Goal: Task Accomplishment & Management: Use online tool/utility

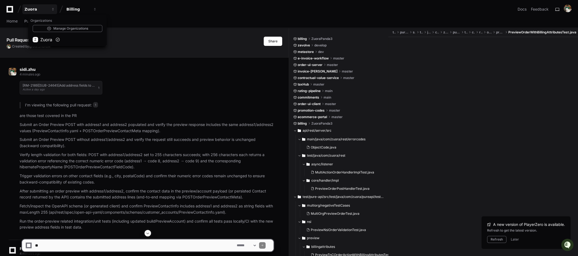
click at [7, 6] on icon at bounding box center [9, 9] width 11 height 7
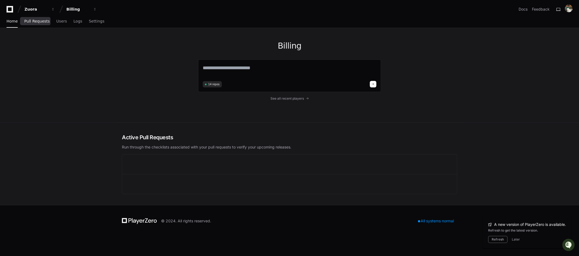
click at [41, 22] on span "Pull Requests" at bounding box center [36, 21] width 25 height 3
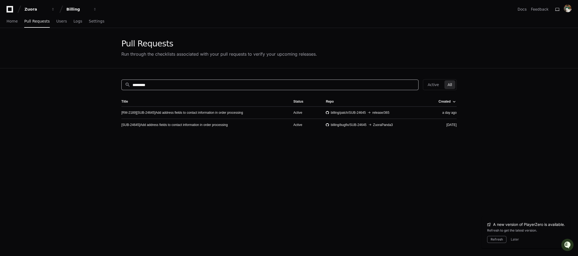
drag, startPoint x: 194, startPoint y: 82, endPoint x: 98, endPoint y: 82, distance: 95.4
click at [99, 82] on app-pull-request-list-page "Pull Requests Run through the checklists associated with your pull requests to …" at bounding box center [289, 176] width 578 height 297
paste input
type input "*********"
click at [210, 113] on link "[RM-2137][SUB-24606] fix preview existing draft order do not return pricing" at bounding box center [175, 113] width 108 height 4
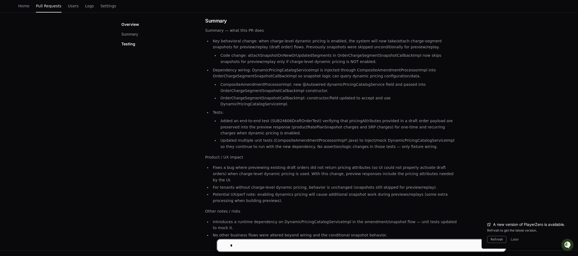
scroll to position [84, 0]
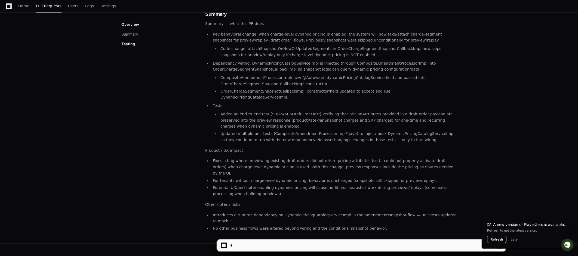
click at [497, 238] on button "Refresh" at bounding box center [496, 239] width 19 height 7
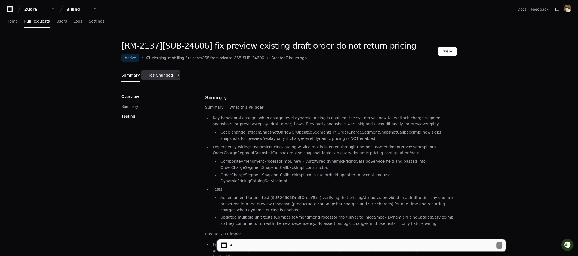
click at [173, 78] on link "Files Changed 6" at bounding box center [163, 75] width 34 height 15
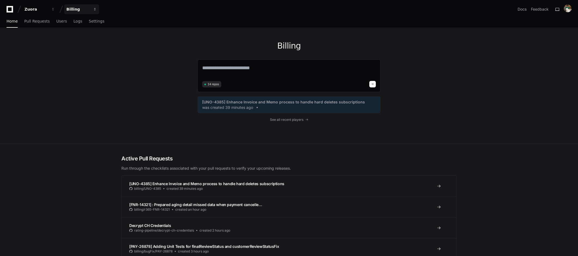
click at [80, 10] on div "Billing" at bounding box center [77, 9] width 23 height 5
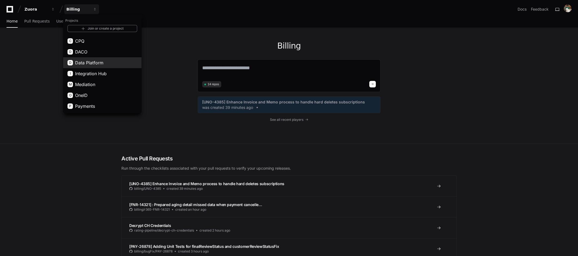
scroll to position [41, 0]
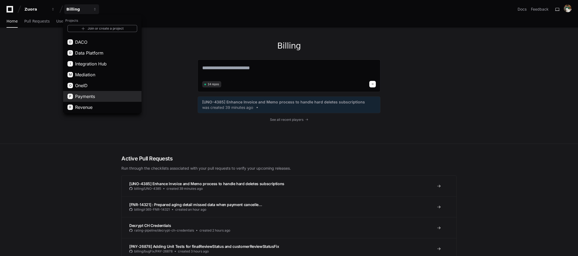
click at [97, 97] on button "P Payments" at bounding box center [102, 96] width 78 height 11
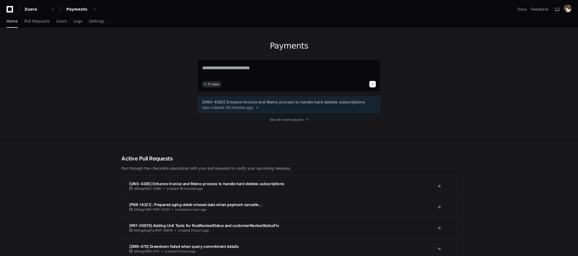
scroll to position [0, 0]
click at [46, 25] on link "Pull Requests" at bounding box center [36, 21] width 25 height 13
click at [30, 23] on span "Pull Requests" at bounding box center [36, 21] width 25 height 3
click at [36, 22] on span "Pull Requests" at bounding box center [36, 21] width 25 height 3
click at [59, 21] on span "Users" at bounding box center [61, 21] width 11 height 3
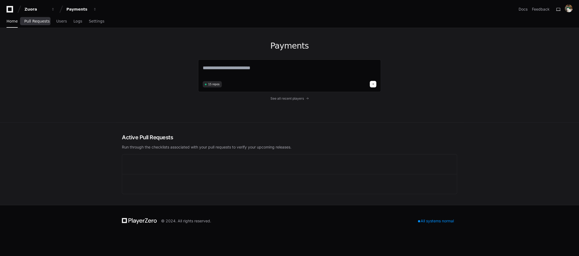
click at [39, 23] on link "Pull Requests" at bounding box center [36, 21] width 25 height 13
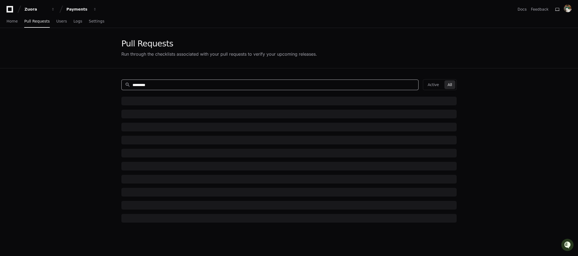
drag, startPoint x: 174, startPoint y: 84, endPoint x: 105, endPoint y: 82, distance: 68.5
click at [105, 82] on app-pull-request-list-page "Pull Requests Run through the checklists associated with your pull requests to …" at bounding box center [289, 176] width 578 height 297
paste input "**********"
type input "**********"
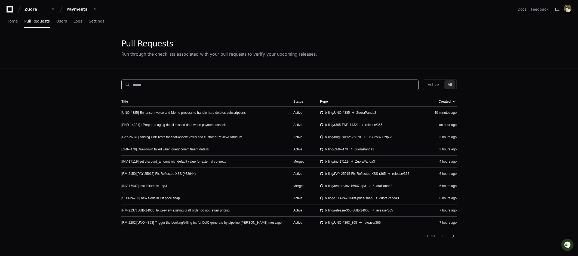
paste input "*******"
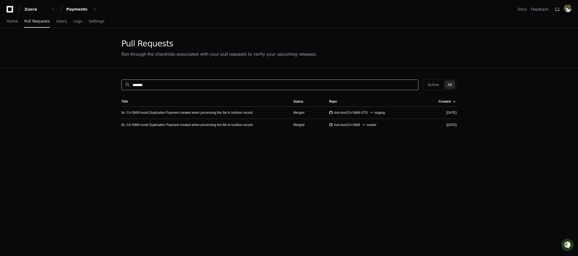
type input "*******"
click at [228, 123] on link "fix: CA-5969 Avoid Duplication Payment created when processing the file to lock…" at bounding box center [186, 125] width 131 height 4
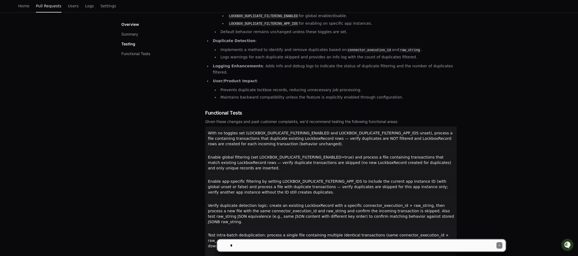
scroll to position [240, 0]
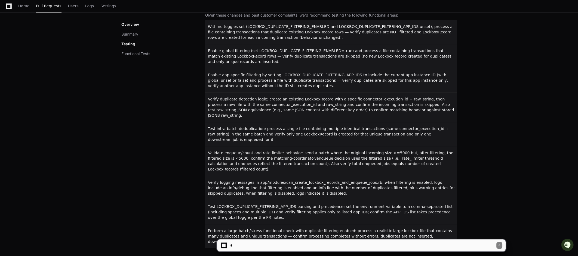
click at [282, 247] on textarea at bounding box center [362, 246] width 267 height 12
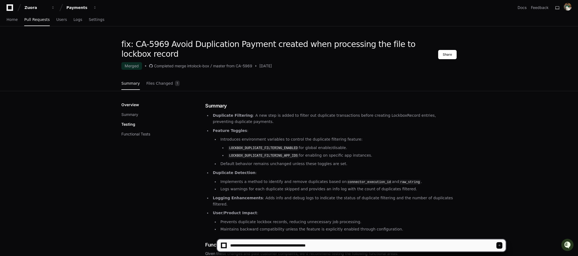
drag, startPoint x: 387, startPoint y: 206, endPoint x: 248, endPoint y: 225, distance: 140.7
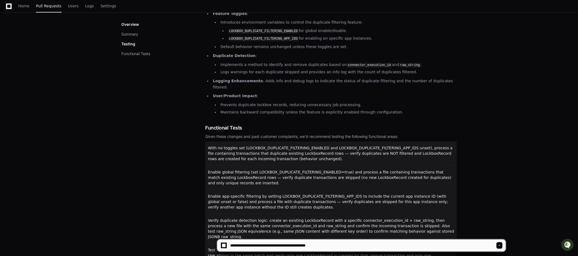
scroll to position [152, 0]
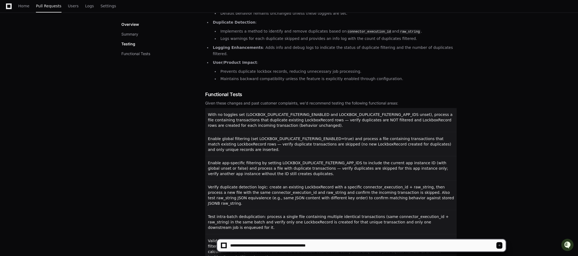
click at [209, 113] on span "With no toggles set (LOCKBOX_DUPLICATE_FILTERING_ENABLED and LOCKBOX_DUPLICATE_…" at bounding box center [330, 120] width 244 height 15
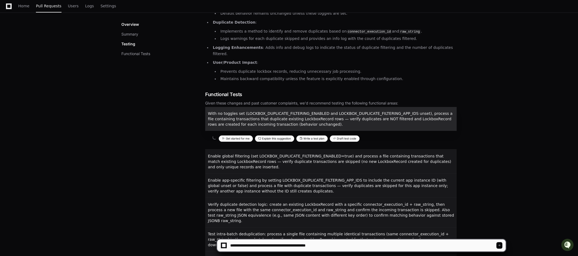
click at [209, 111] on span "With no toggles set (LOCKBOX_DUPLICATE_FILTERING_ENABLED and LOCKBOX_DUPLICATE_…" at bounding box center [330, 118] width 244 height 15
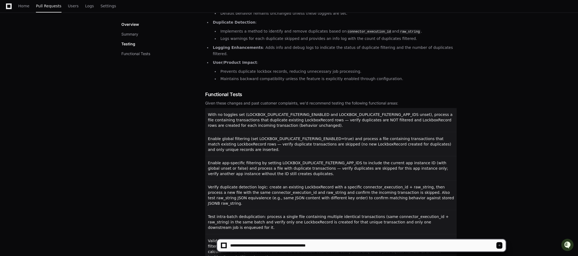
scroll to position [240, 0]
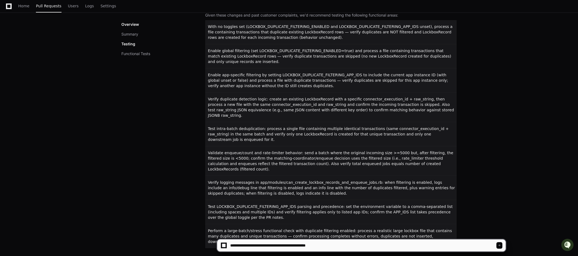
drag, startPoint x: 209, startPoint y: 95, endPoint x: 378, endPoint y: 208, distance: 203.4
click at [378, 208] on div "With no toggles set (LOCKBOX_DUPLICATE_FILTERING_ENABLED and LOCKBOX_DUPLICATE_…" at bounding box center [330, 134] width 251 height 228
copy div "With no toggles set (LOCKBOX_DUPLICATE_FILTERING_ENABLED and LOCKBOX_DUPLICATE_…"
click at [348, 247] on textarea at bounding box center [362, 246] width 267 height 12
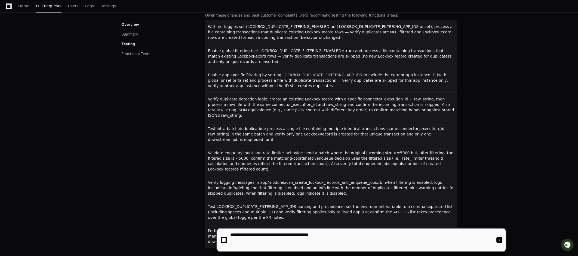
paste textarea "**********"
type textarea "**********"
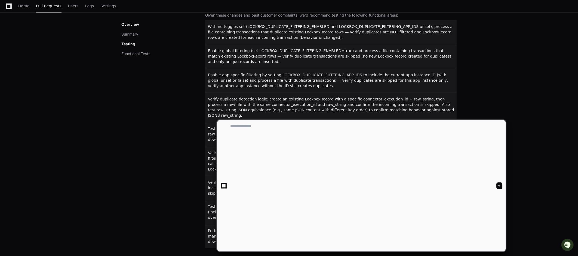
scroll to position [0, 0]
